Goal: Information Seeking & Learning: Understand process/instructions

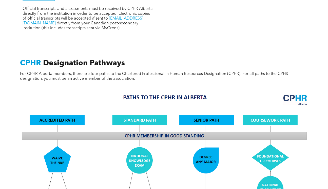
scroll to position [384, 0]
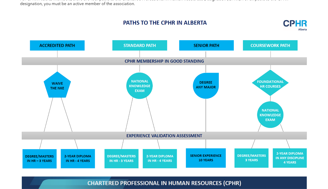
click at [207, 153] on img at bounding box center [163, 103] width 293 height 177
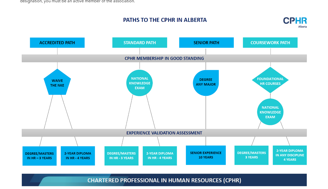
scroll to position [321, 0]
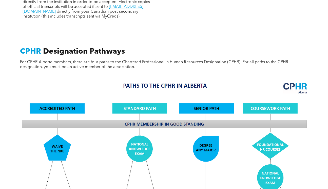
click at [209, 102] on img at bounding box center [163, 166] width 293 height 177
click at [188, 81] on img at bounding box center [163, 166] width 293 height 177
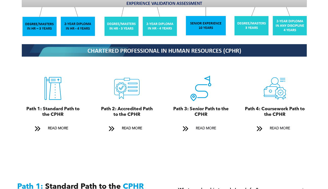
scroll to position [591, 0]
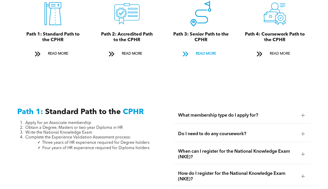
click at [208, 49] on span "READ MORE" at bounding box center [206, 53] width 24 height 9
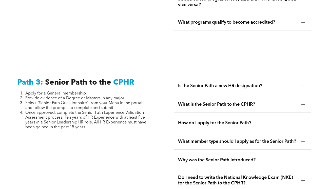
scroll to position [1275, 0]
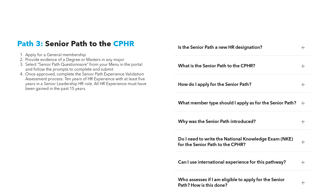
drag, startPoint x: 115, startPoint y: 28, endPoint x: 97, endPoint y: 27, distance: 18.0
click at [115, 40] on span "CPHR" at bounding box center [123, 44] width 21 height 8
click at [84, 40] on span "Senior Path to the" at bounding box center [78, 44] width 66 height 8
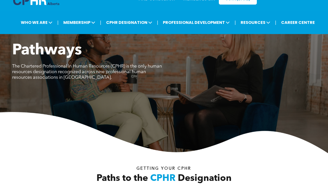
scroll to position [0, 0]
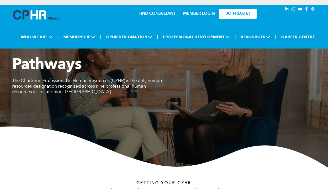
click at [196, 8] on div "MEMBER LOGIN" at bounding box center [198, 12] width 33 height 9
click at [195, 13] on link "MEMBER LOGIN" at bounding box center [199, 14] width 32 height 4
